Goal: Task Accomplishment & Management: Manage account settings

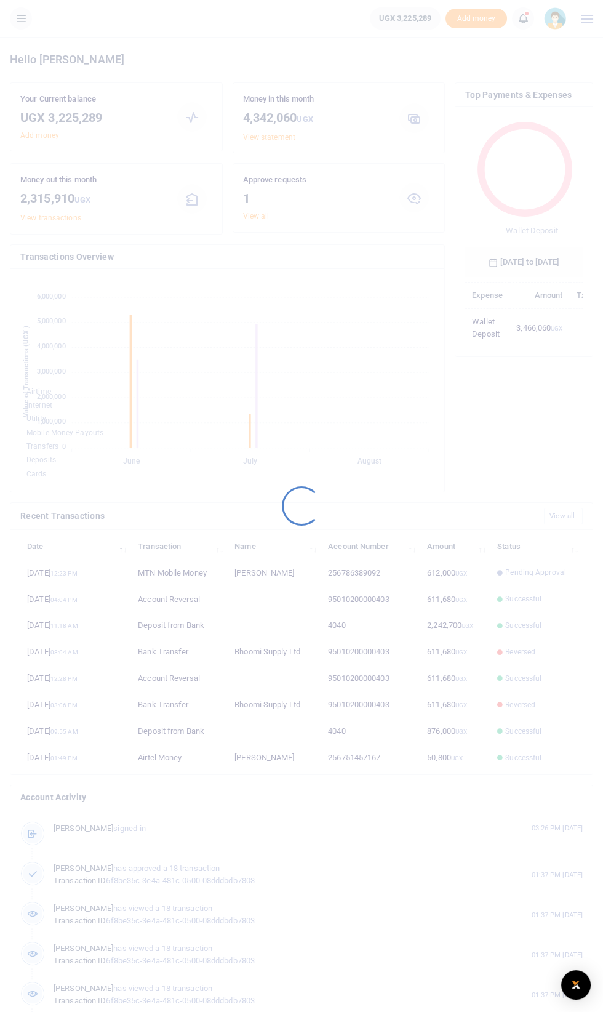
scroll to position [169, 118]
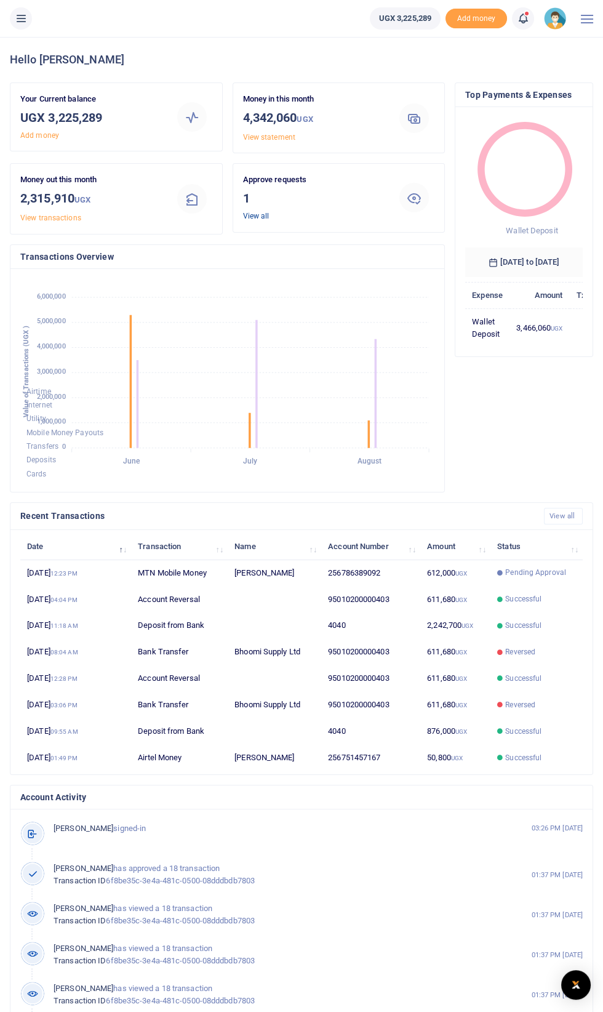
click at [263, 212] on link "View all" at bounding box center [256, 216] width 26 height 9
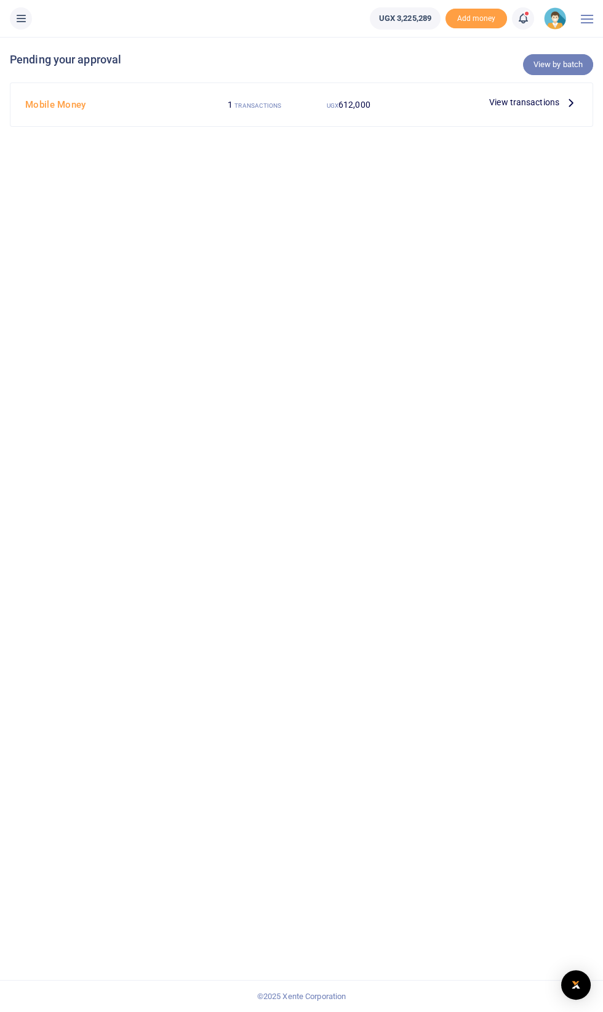
click at [561, 60] on link "View by batch" at bounding box center [558, 64] width 70 height 21
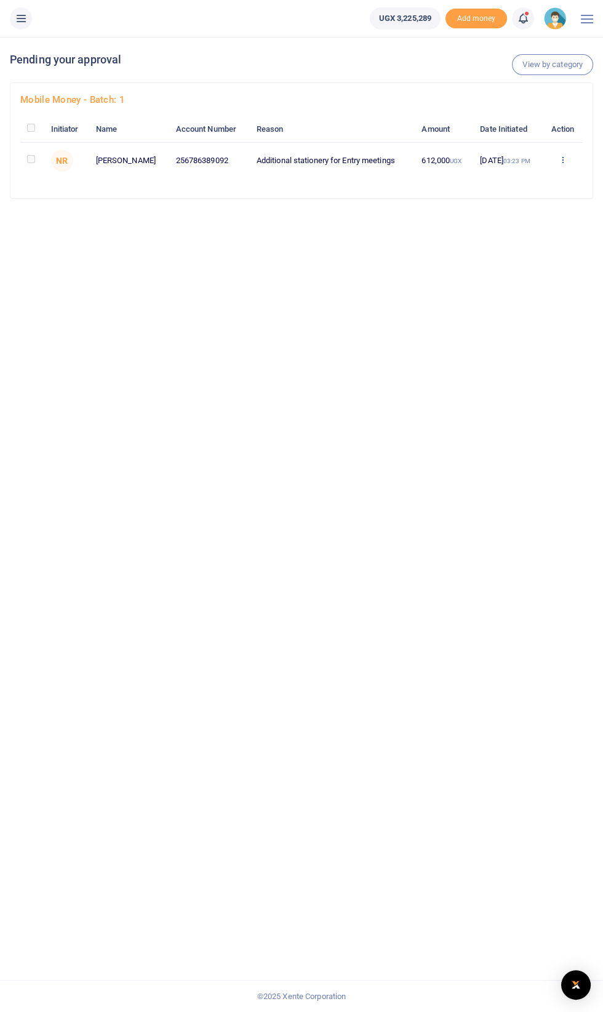
click at [563, 160] on icon at bounding box center [563, 159] width 8 height 9
click at [490, 178] on link "Approve" at bounding box center [517, 181] width 97 height 17
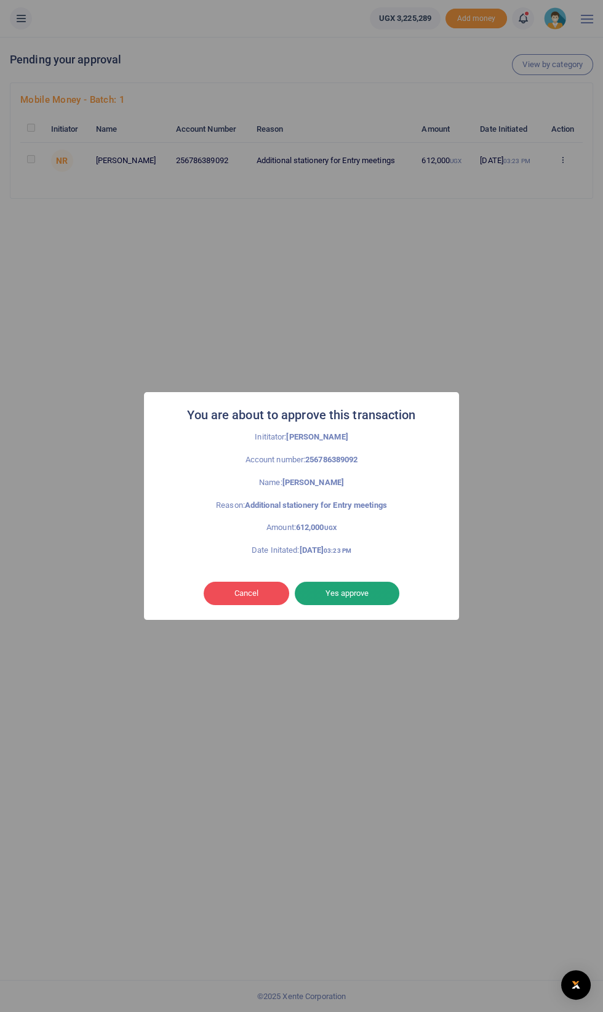
click at [366, 593] on button "Yes approve" at bounding box center [347, 592] width 105 height 23
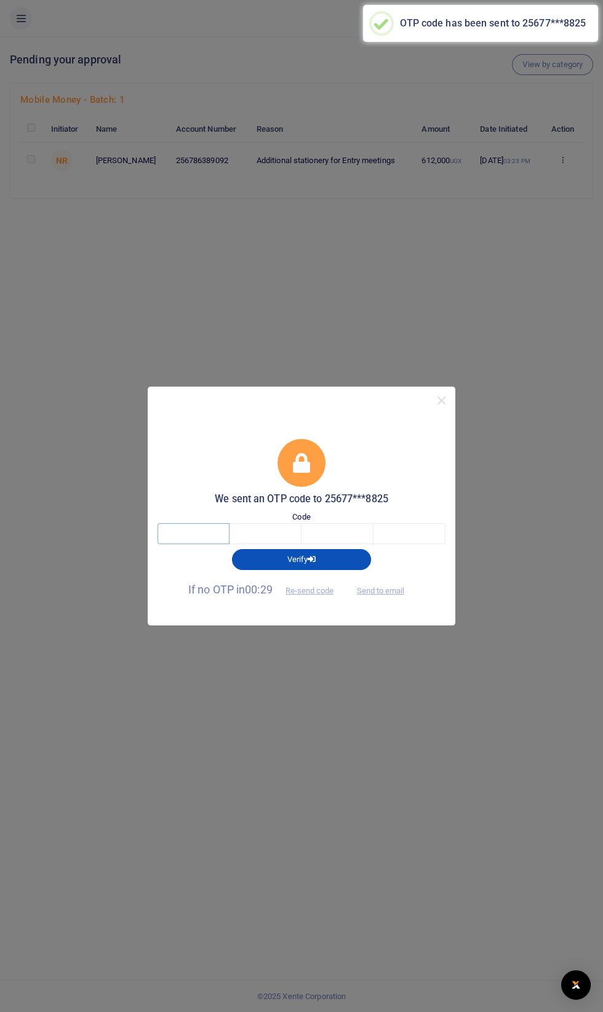
click at [180, 533] on input "text" at bounding box center [194, 533] width 72 height 21
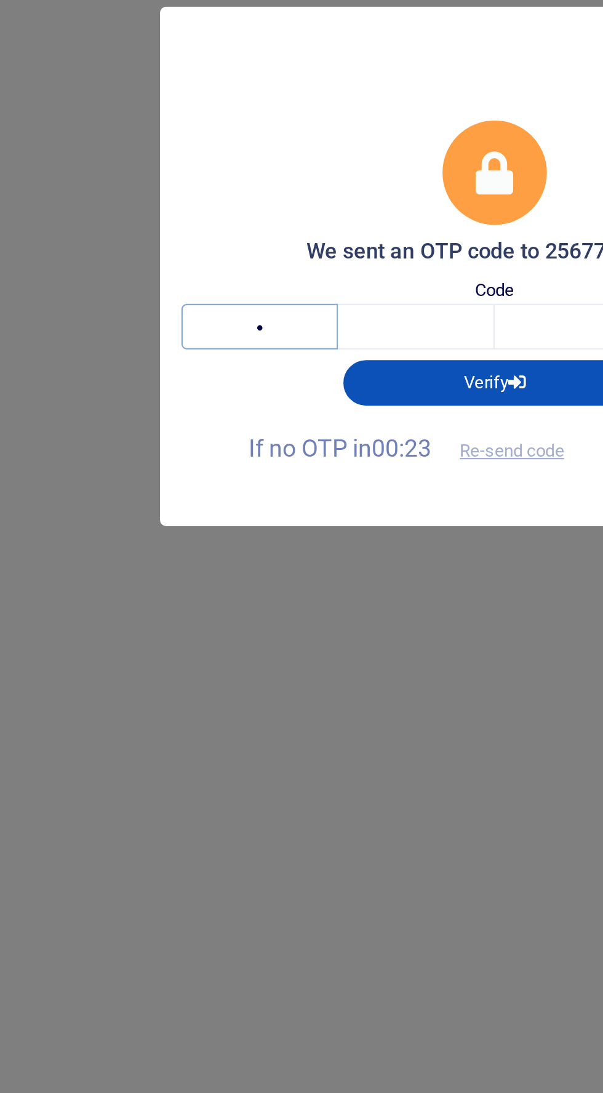
type input "8"
type input "7"
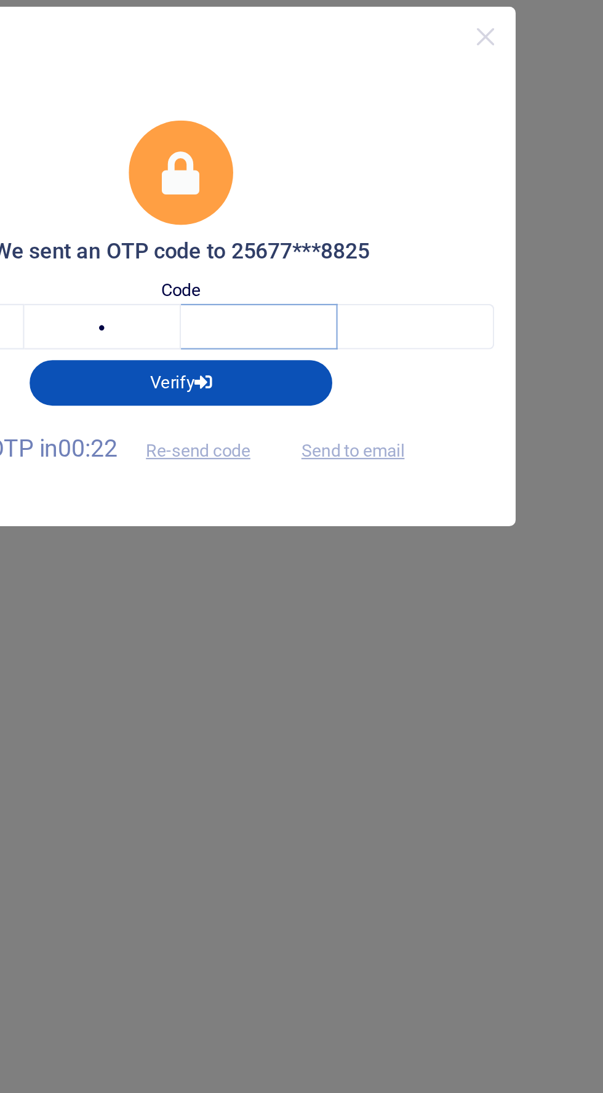
type input "1"
